Goal: Ask a question

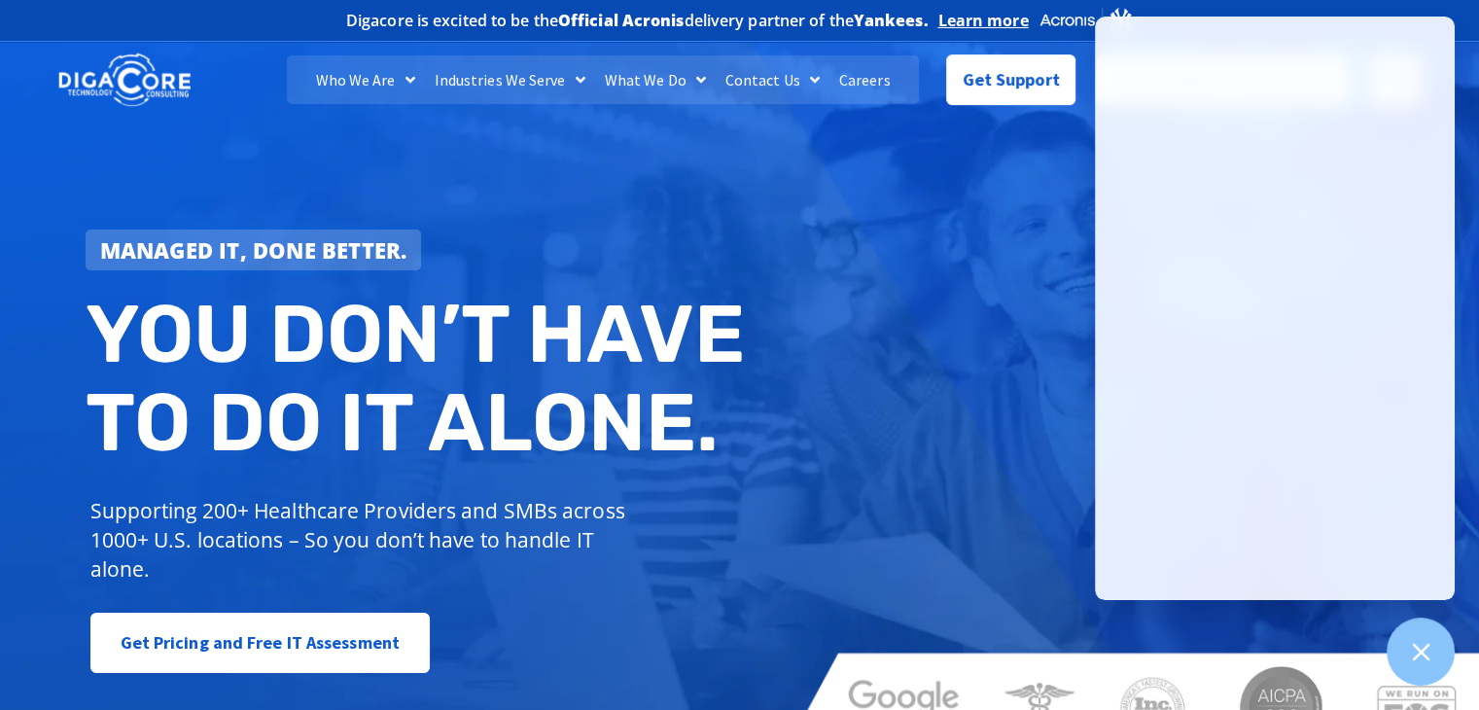
click at [976, 168] on div "Managed IT, done better. You don’t have to do IT alone. Supporting 200+ Healthc…" at bounding box center [739, 397] width 1479 height 728
click at [993, 644] on icon at bounding box center [1420, 651] width 25 height 25
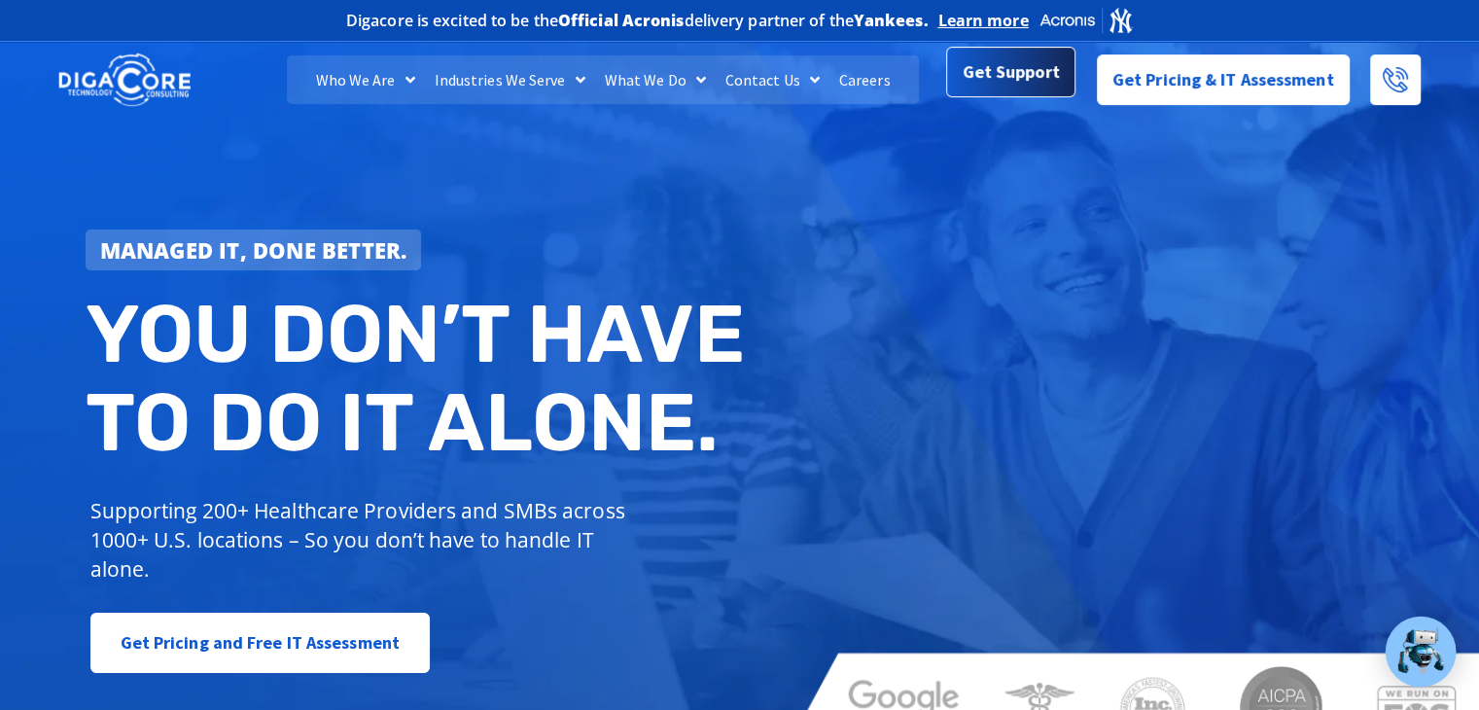
click at [993, 68] on span "Get Support" at bounding box center [1010, 71] width 97 height 39
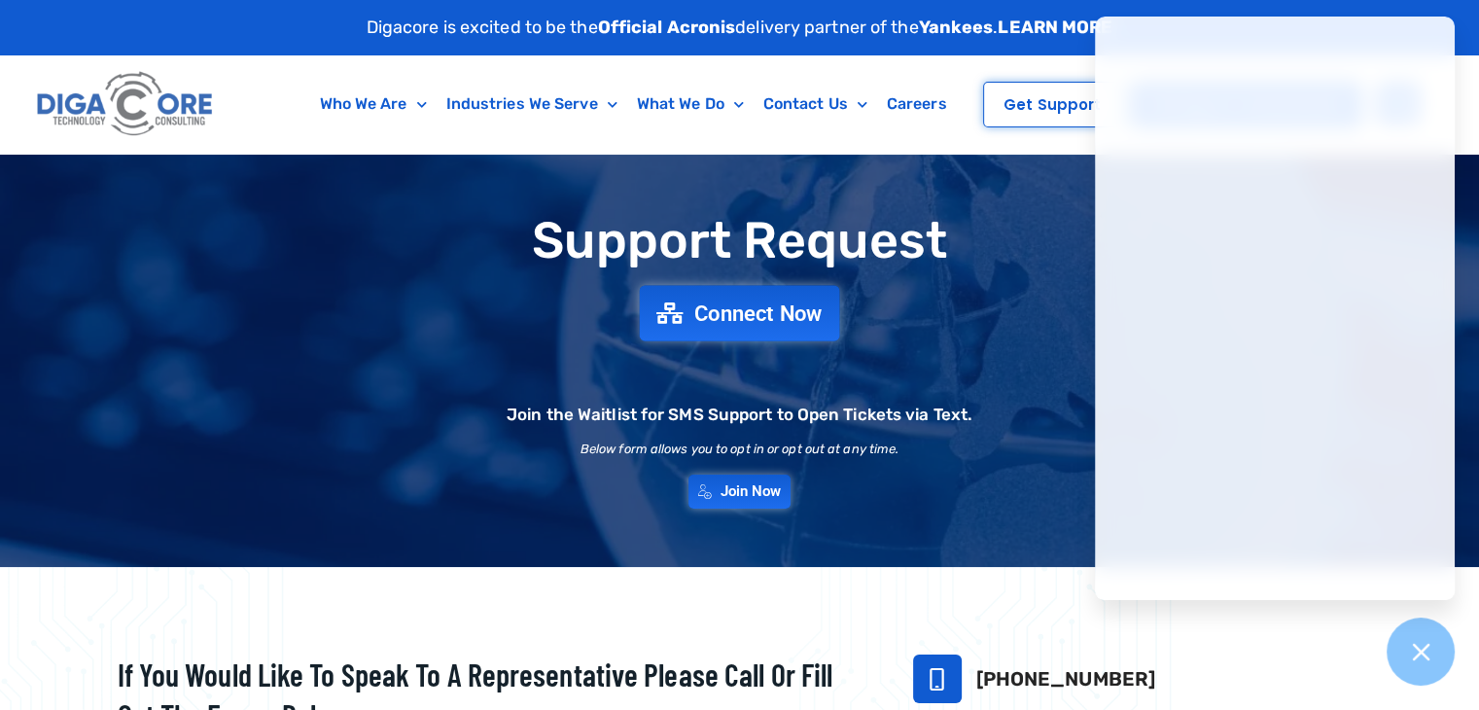
click at [754, 302] on span "Connect Now" at bounding box center [758, 312] width 128 height 21
